Goal: Task Accomplishment & Management: Manage account settings

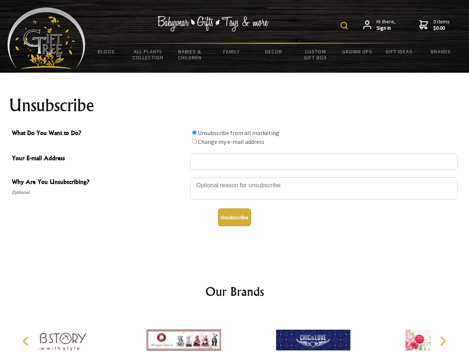
click at [345, 26] on img at bounding box center [343, 25] width 7 height 7
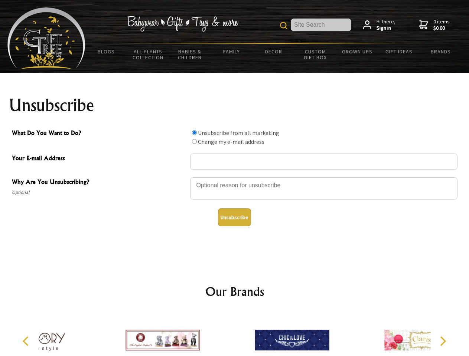
click at [234, 177] on div at bounding box center [323, 190] width 267 height 26
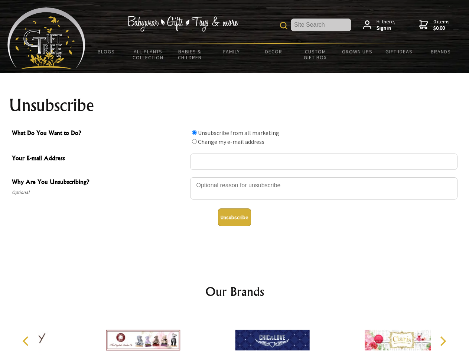
click at [194, 132] on input "What Do You Want to Do?" at bounding box center [194, 132] width 5 height 5
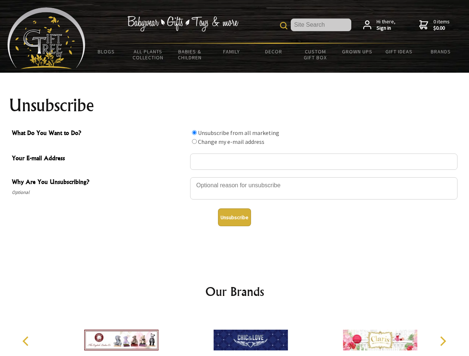
click at [194, 141] on input "What Do You Want to Do?" at bounding box center [194, 141] width 5 height 5
radio input "true"
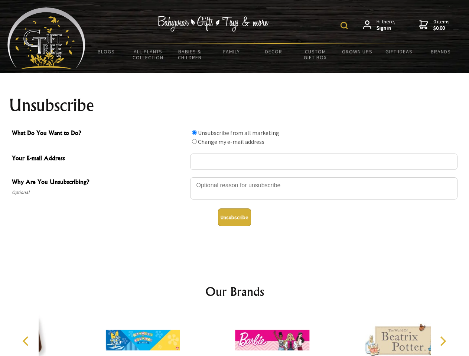
click at [345, 26] on img at bounding box center [343, 25] width 7 height 7
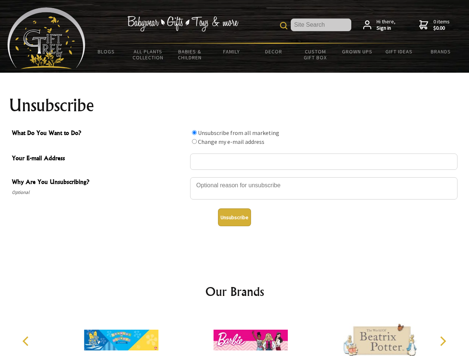
click at [234, 177] on div at bounding box center [323, 190] width 267 height 26
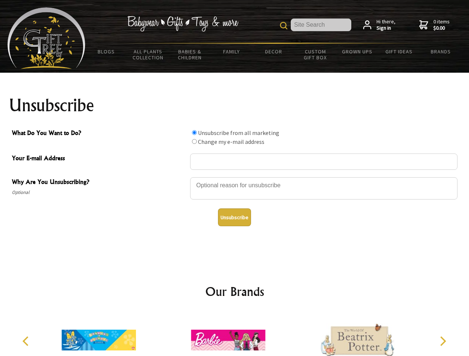
click at [194, 132] on input "What Do You Want to Do?" at bounding box center [194, 132] width 5 height 5
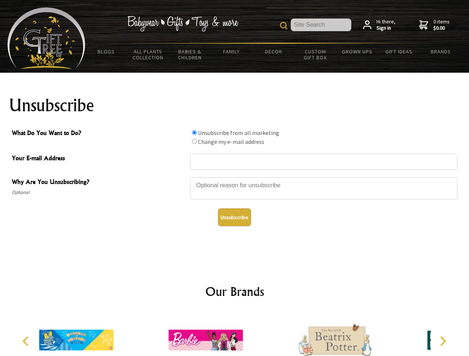
click at [194, 141] on input "What Do You Want to Do?" at bounding box center [194, 141] width 5 height 5
radio input "true"
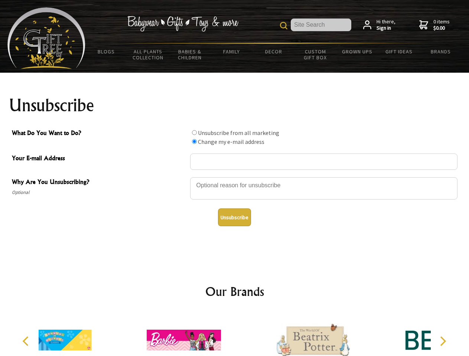
click at [234, 217] on button "Unsubscribe" at bounding box center [234, 217] width 33 height 18
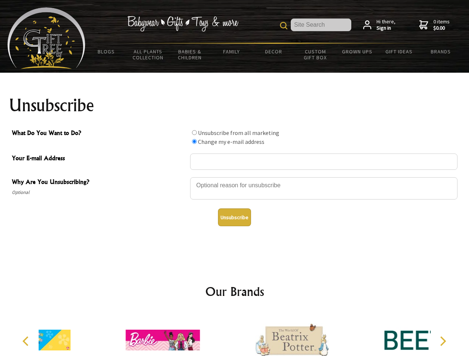
click at [234, 334] on div at bounding box center [291, 341] width 129 height 58
click at [27, 341] on icon "Previous" at bounding box center [27, 341] width 10 height 10
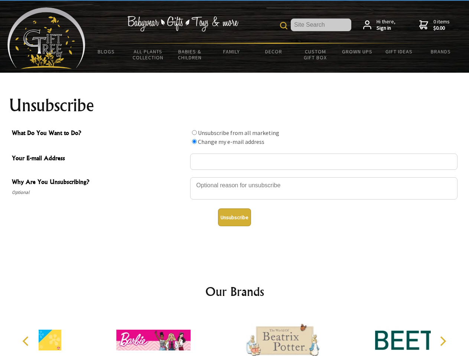
click at [442, 341] on icon "Next" at bounding box center [442, 341] width 10 height 10
